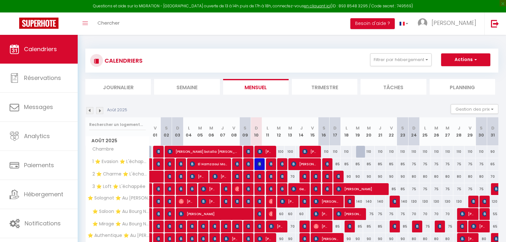
select select
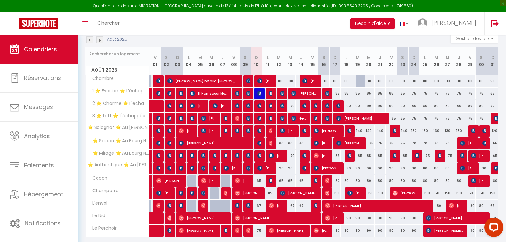
click at [416, 80] on div "110" at bounding box center [413, 81] width 11 height 12
type input "110"
select select "1"
type input "Dim 24 Août 2025"
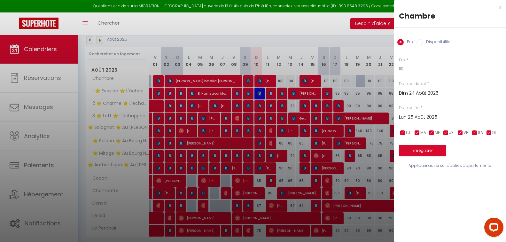
click at [439, 115] on input "Lun 25 Août 2025" at bounding box center [452, 117] width 107 height 8
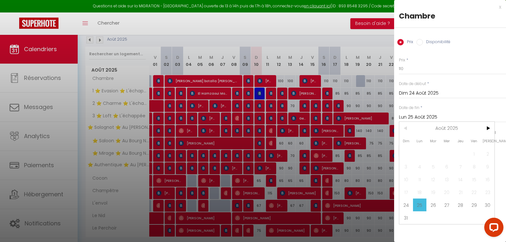
drag, startPoint x: 487, startPoint y: 207, endPoint x: 434, endPoint y: 61, distance: 155.0
click at [487, 206] on span "30" at bounding box center [488, 204] width 14 height 13
type input "[PERSON_NAME] 30 Août 2025"
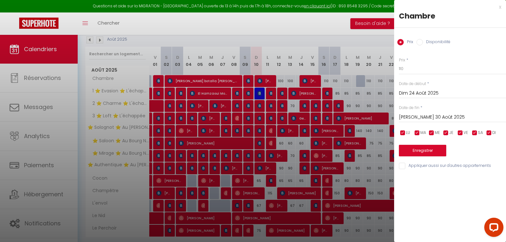
click at [429, 42] on label "Disponibilité" at bounding box center [436, 42] width 27 height 7
click at [423, 42] on input "Disponibilité" at bounding box center [419, 42] width 6 height 6
radio input "true"
radio input "false"
click at [424, 71] on select "Disponible Indisponible" at bounding box center [452, 69] width 107 height 12
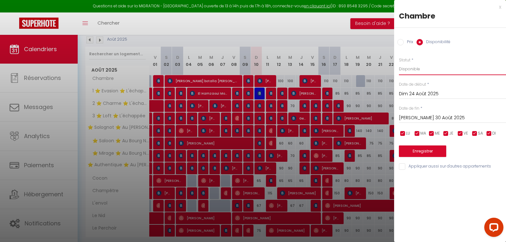
select select "0"
click at [399, 63] on select "Disponible Indisponible" at bounding box center [452, 69] width 107 height 12
click at [425, 149] on button "Enregistrer" at bounding box center [422, 151] width 47 height 12
